Goal: Information Seeking & Learning: Learn about a topic

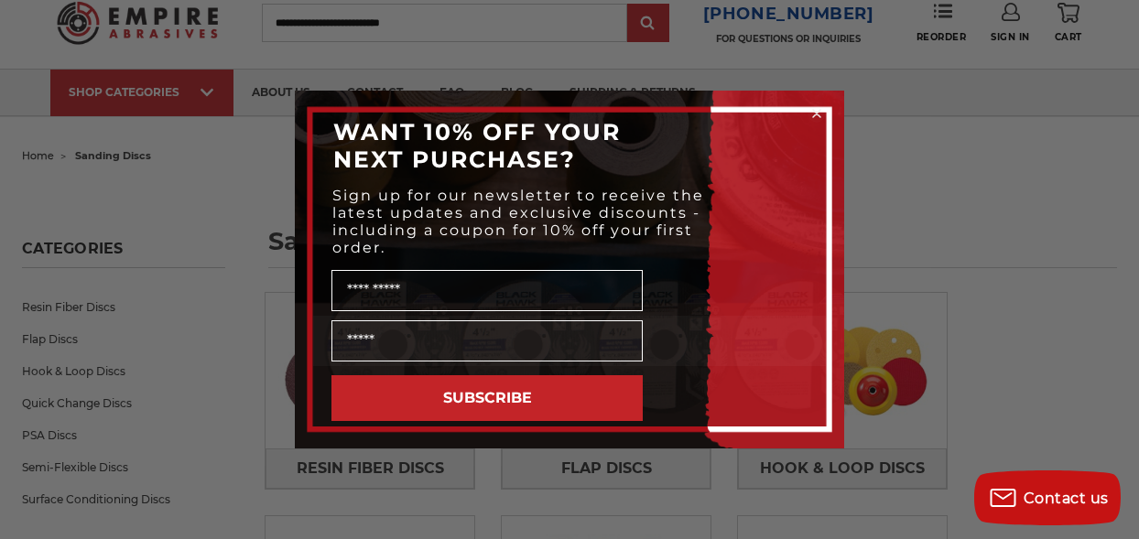
scroll to position [58, 0]
click at [910, 146] on div "Close dialog WANT 10% OFF YOUR NEXT PURCHASE? Sign up for our newsletter to rec…" at bounding box center [569, 269] width 1139 height 539
click at [924, 164] on div "Close dialog WANT 10% OFF YOUR NEXT PURCHASE? Sign up for our newsletter to rec…" at bounding box center [569, 269] width 1139 height 539
click at [813, 115] on icon "Close dialog" at bounding box center [816, 113] width 7 height 7
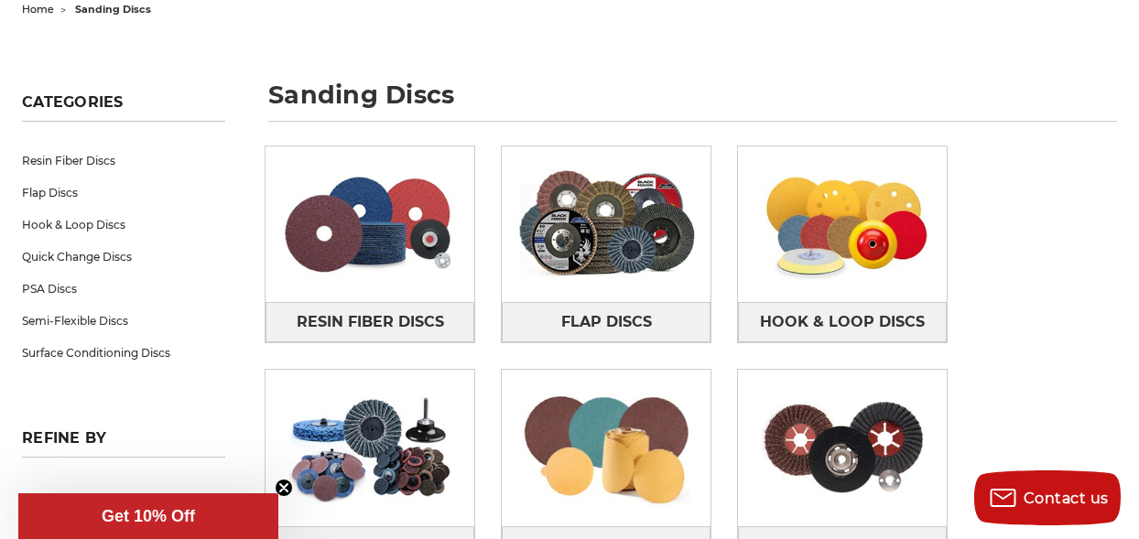
scroll to position [205, 0]
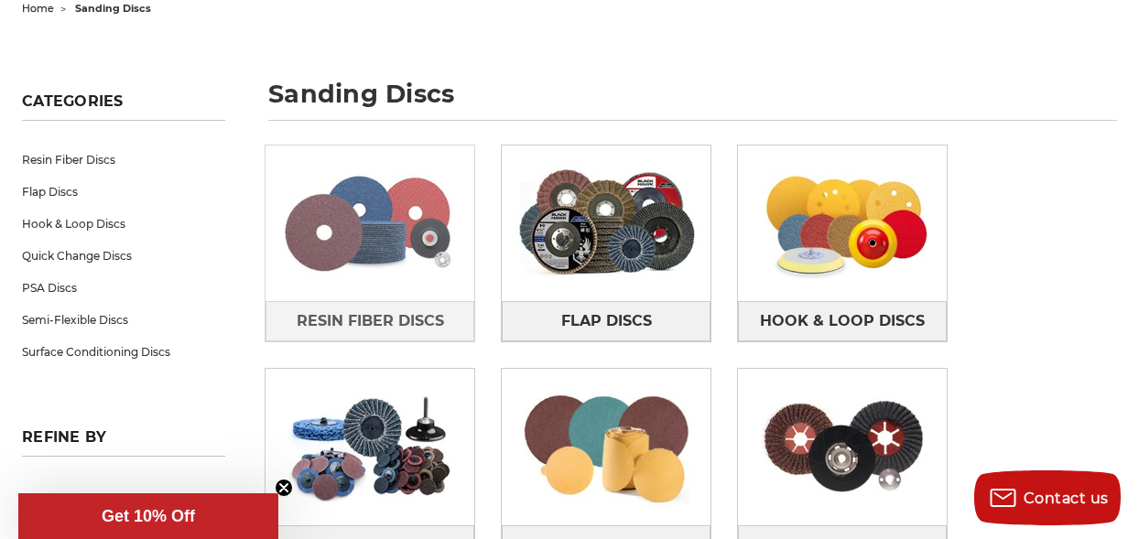
click at [386, 291] on img at bounding box center [369, 223] width 209 height 146
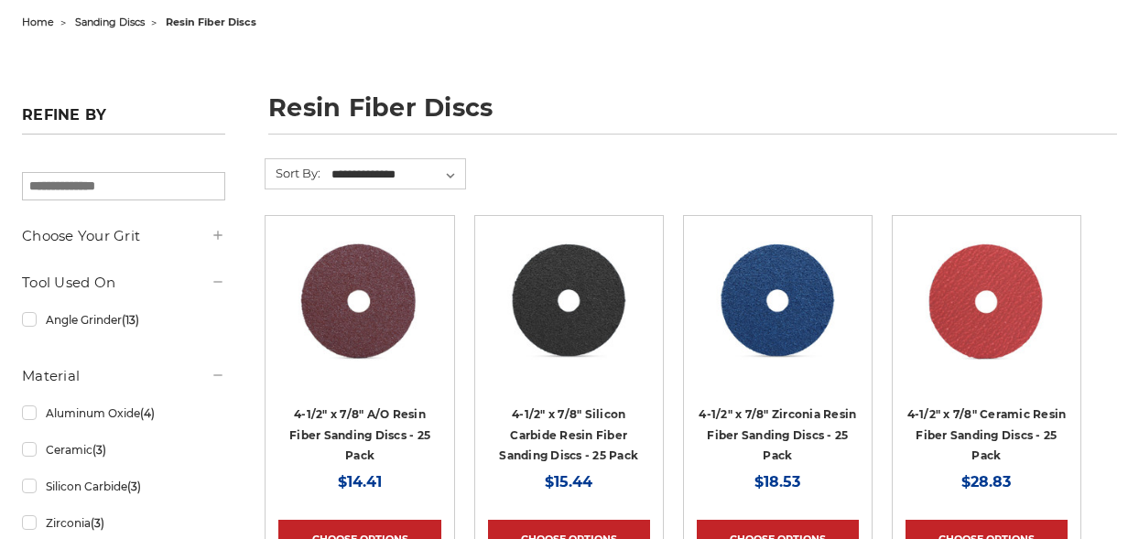
click at [946, 229] on img at bounding box center [987, 302] width 148 height 146
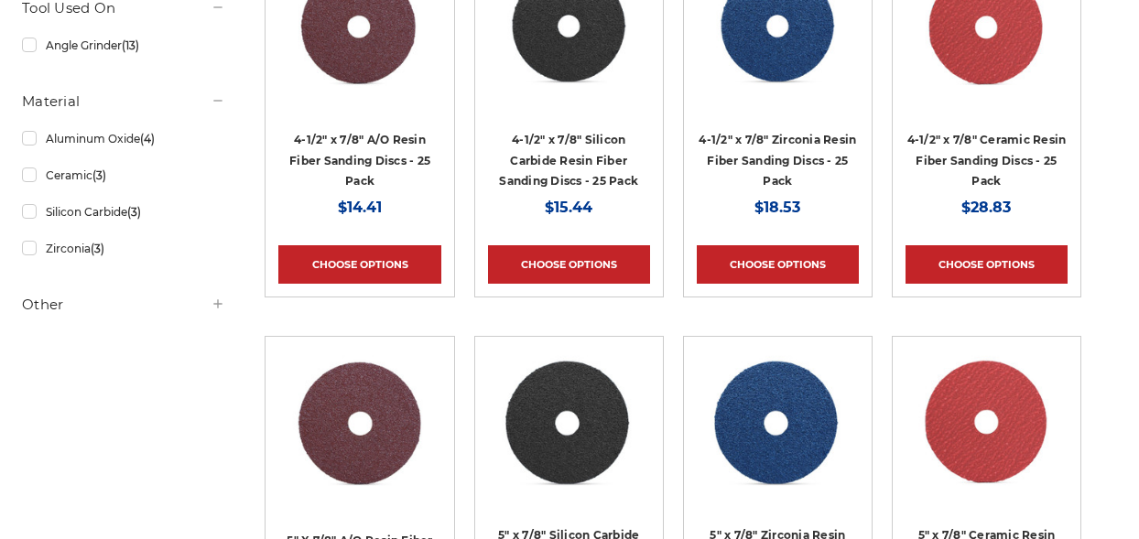
scroll to position [469, 0]
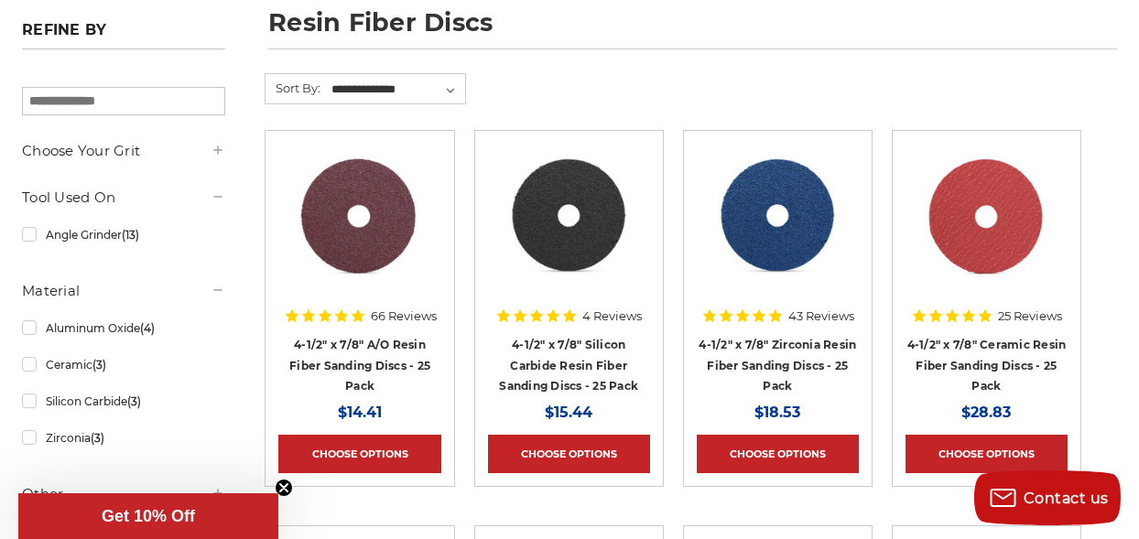
scroll to position [277, 0]
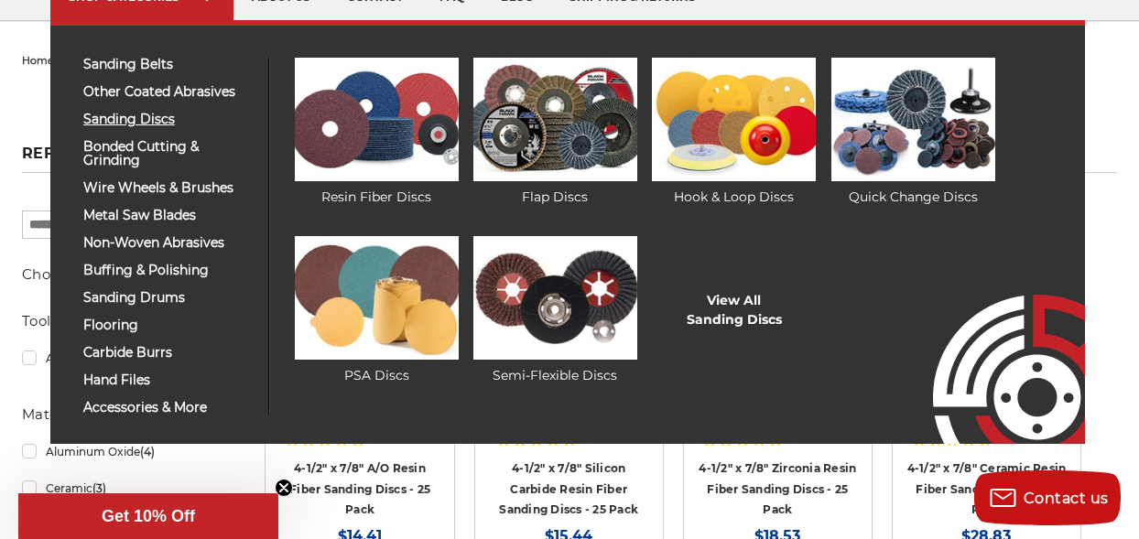
scroll to position [153, 0]
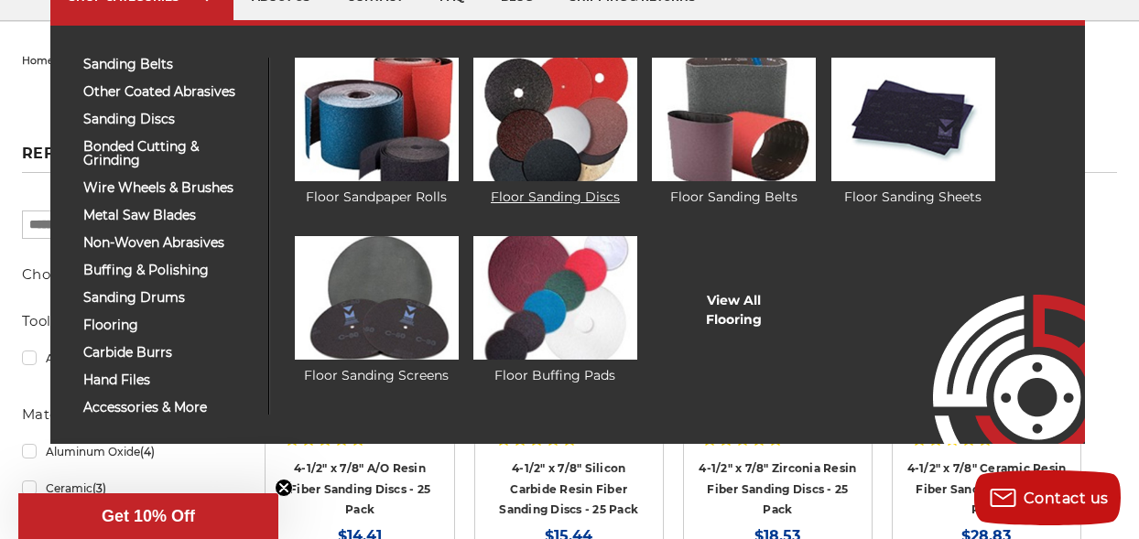
click at [524, 127] on img at bounding box center [555, 120] width 164 height 124
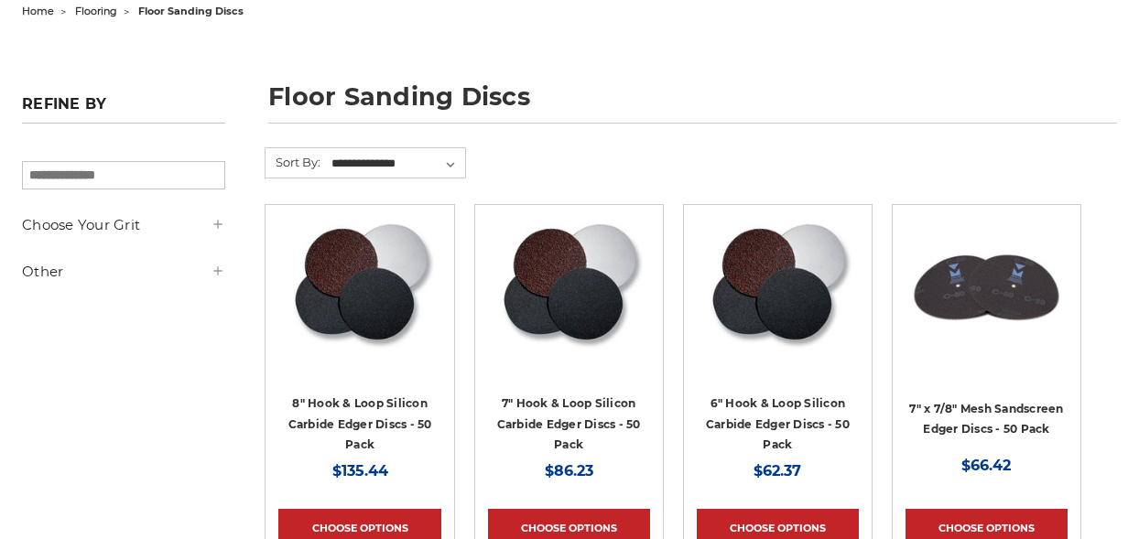
click at [790, 308] on img at bounding box center [777, 291] width 148 height 146
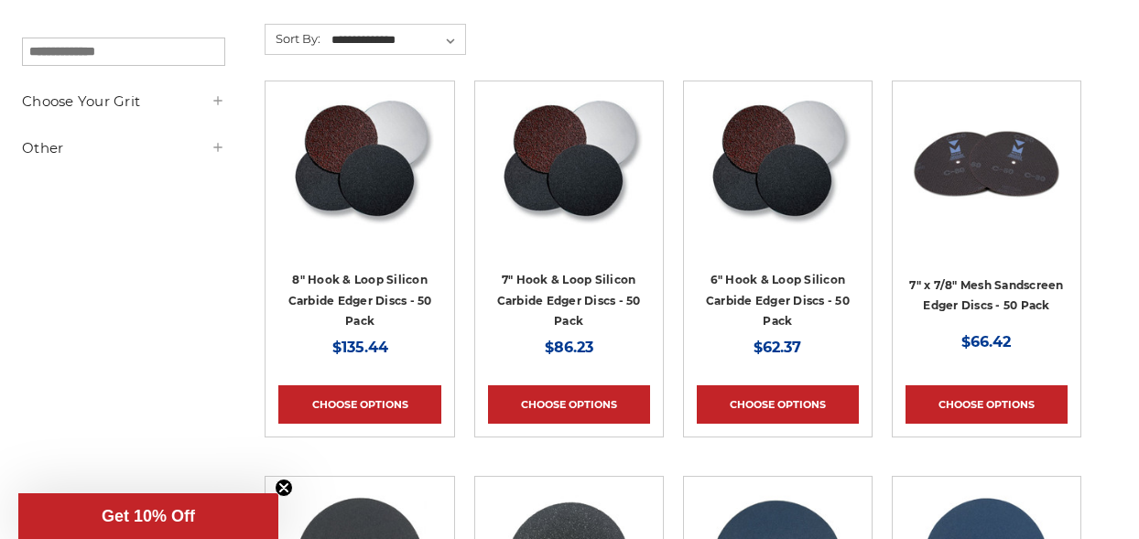
scroll to position [369, 0]
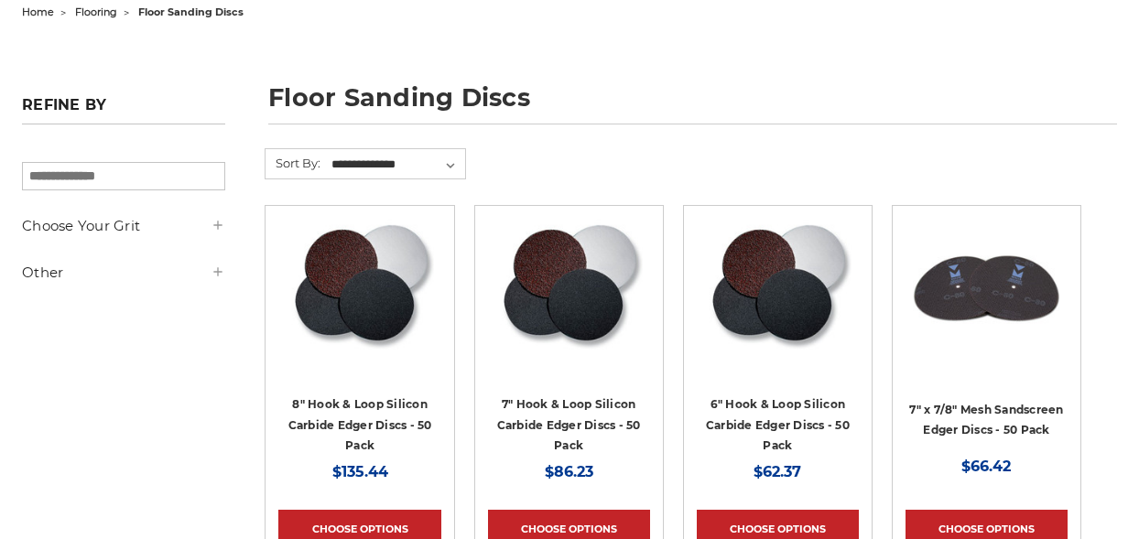
click at [686, 233] on article "Quick view 6" Hook & Loop Silicon Carbide Edger Discs - 50 Pack MSRP: Was: Now:…" at bounding box center [777, 383] width 189 height 357
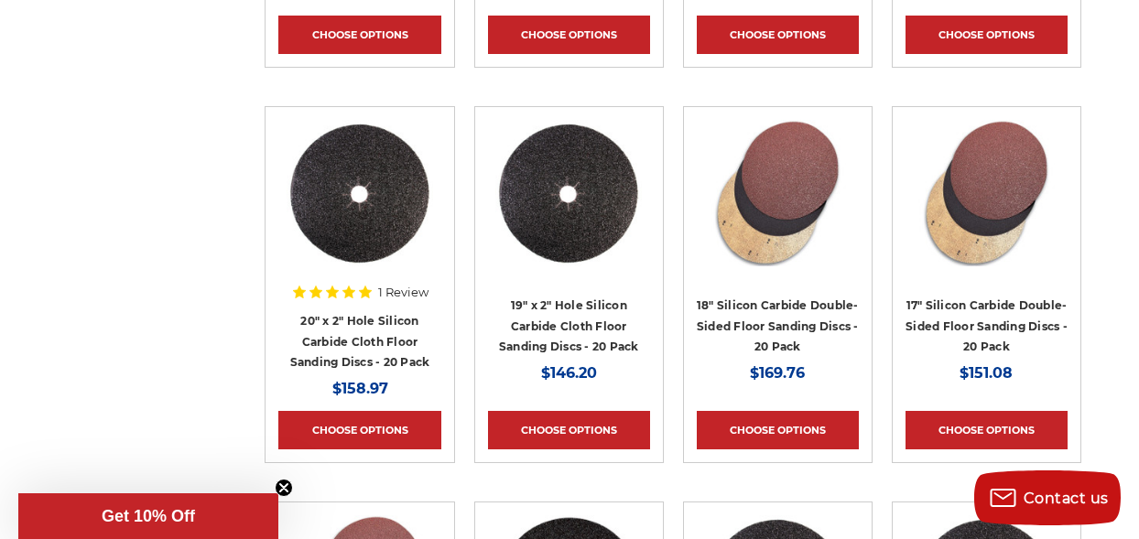
click at [686, 233] on article "Quick view 18" Silicon Carbide Double-Sided Floor Sanding Discs - 20 Pack MSRP:…" at bounding box center [777, 284] width 189 height 357
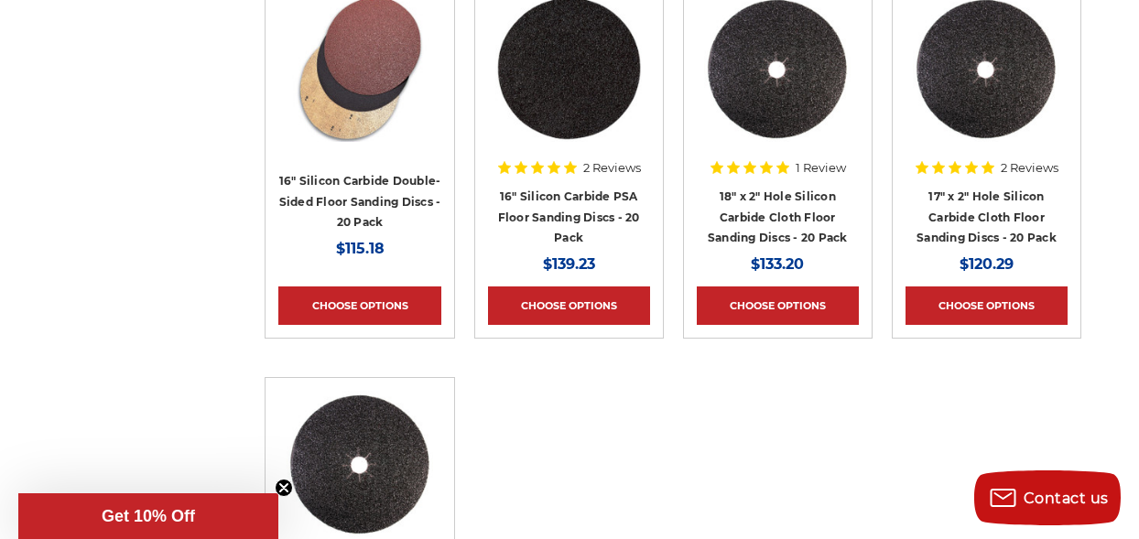
scroll to position [1612, 0]
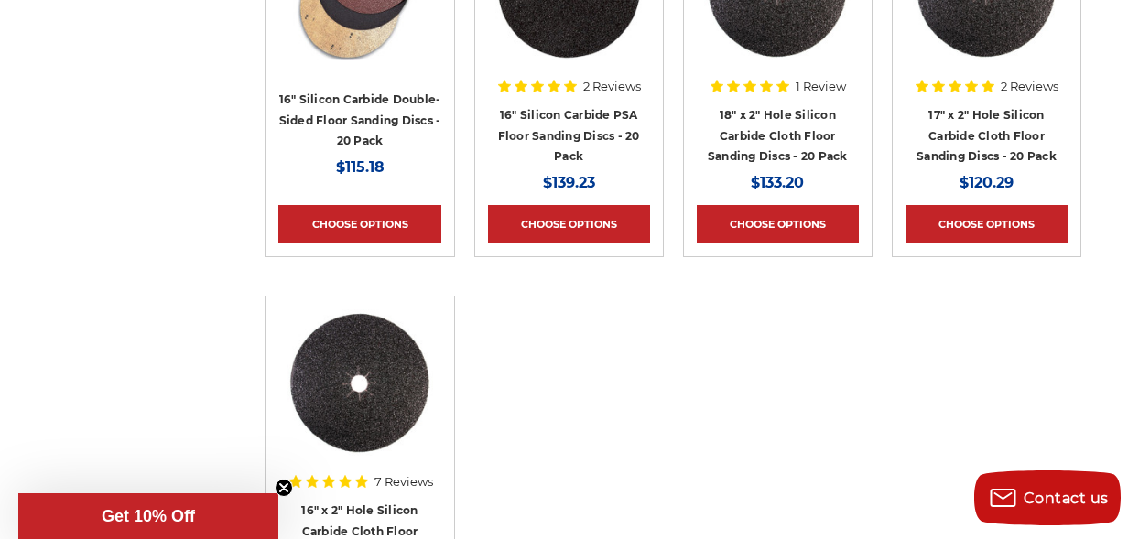
scroll to position [1691, 0]
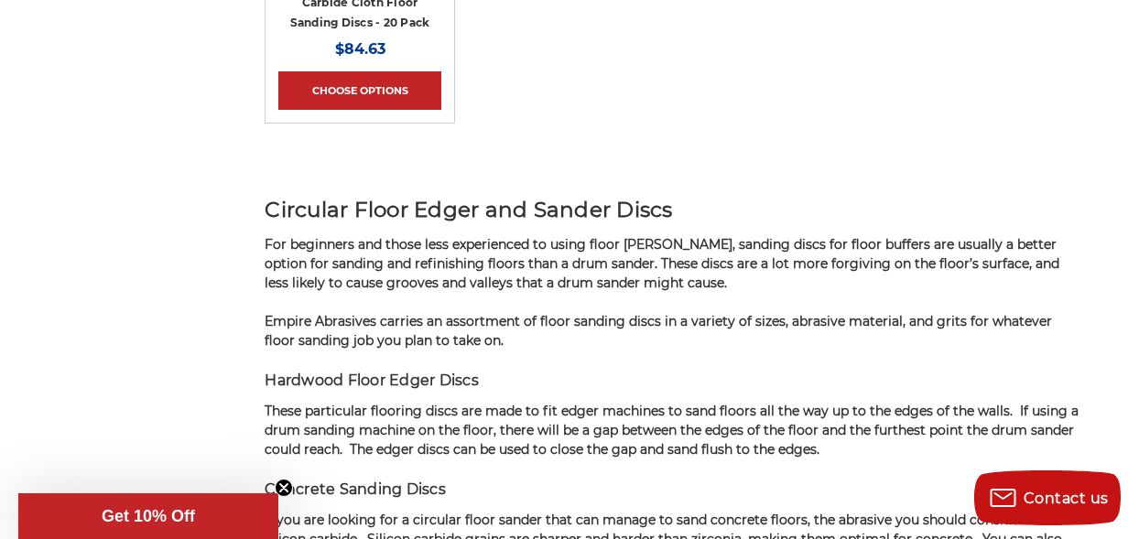
scroll to position [2224, 0]
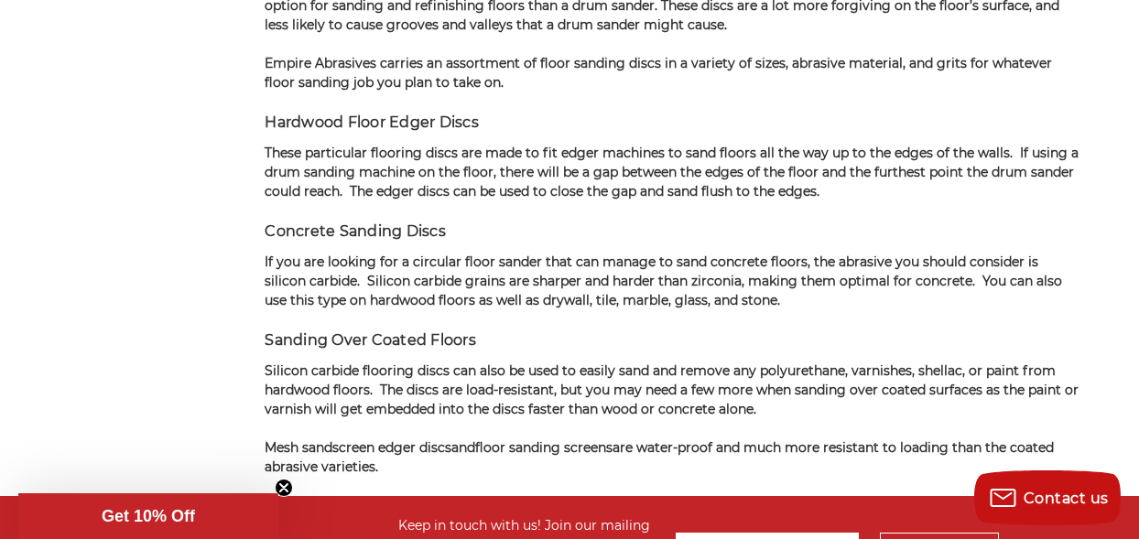
click at [810, 316] on div "Circular Floor Edger and Sander Discs For beginners and those less experienced …" at bounding box center [673, 206] width 816 height 541
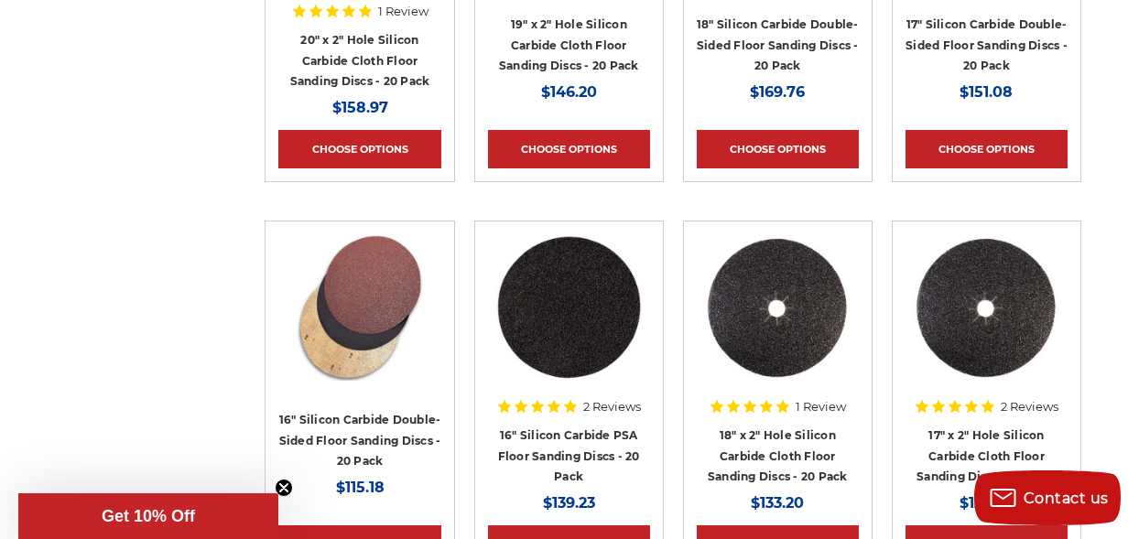
scroll to position [1373, 0]
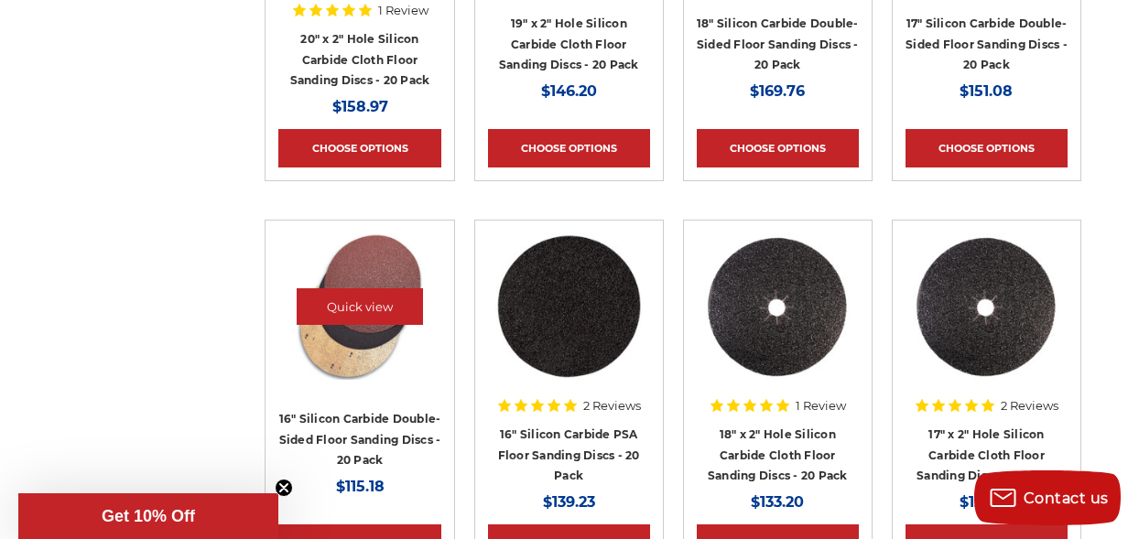
click at [357, 341] on img at bounding box center [359, 306] width 146 height 146
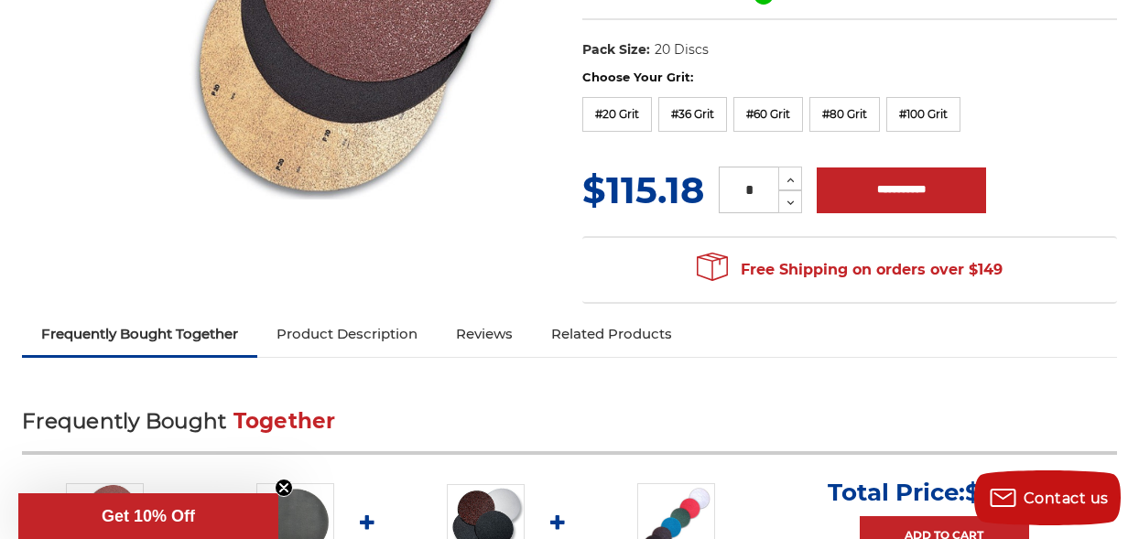
scroll to position [405, 0]
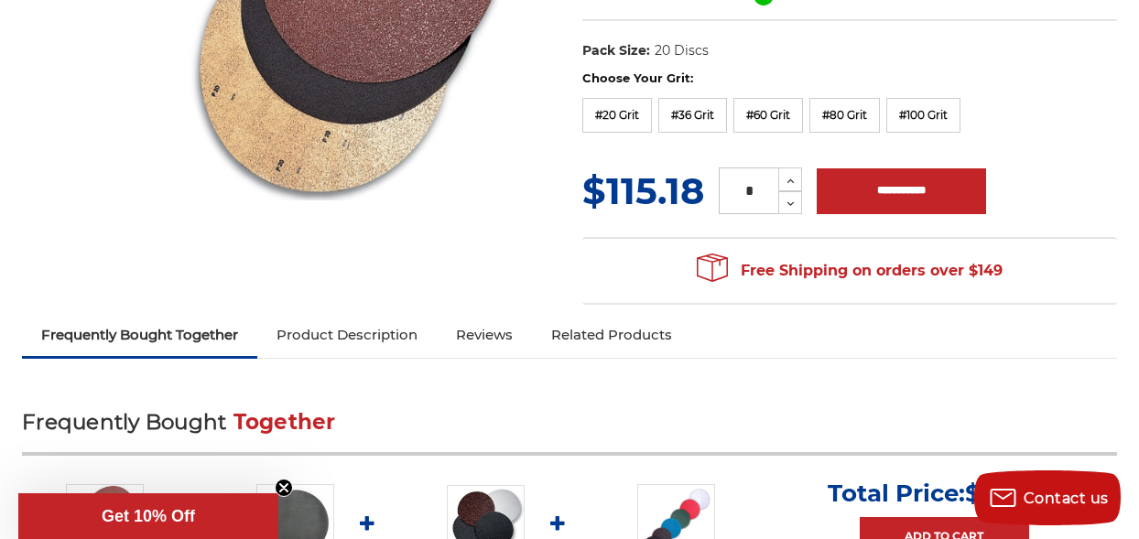
click at [359, 333] on link "Product Description" at bounding box center [346, 335] width 179 height 40
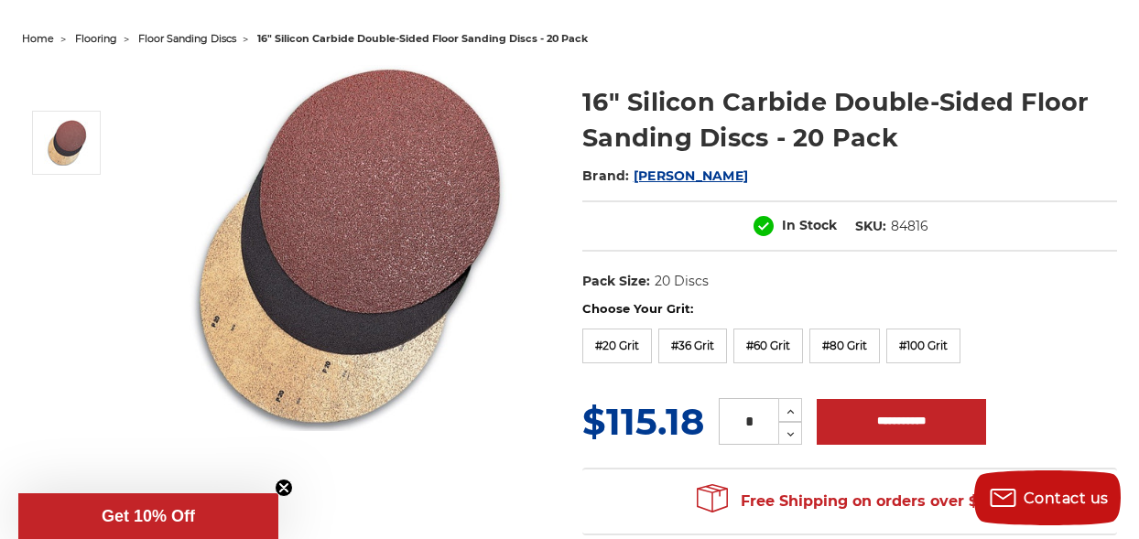
scroll to position [151, 0]
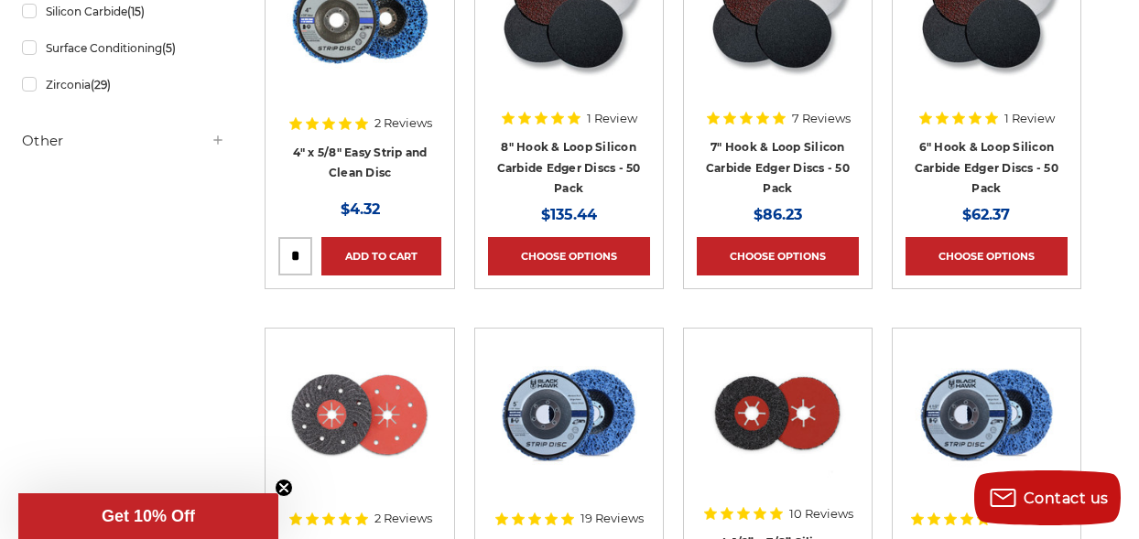
scroll to position [1068, 0]
